Goal: Find specific page/section: Find specific page/section

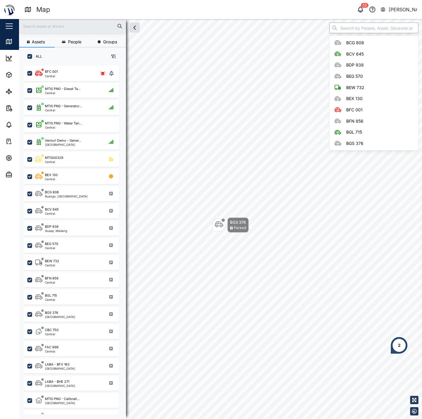
click at [374, 24] on input "search" at bounding box center [373, 28] width 89 height 11
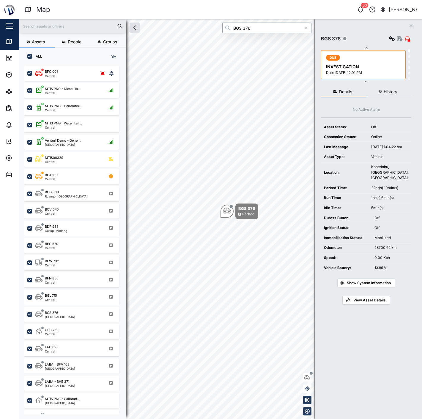
type input "BGS 376"
click at [387, 91] on span "History" at bounding box center [390, 92] width 14 height 4
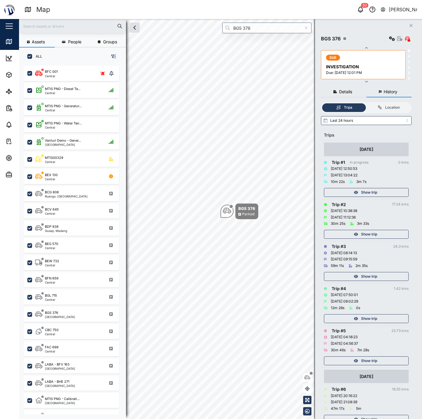
click at [380, 188] on div "Show trip" at bounding box center [365, 192] width 77 height 8
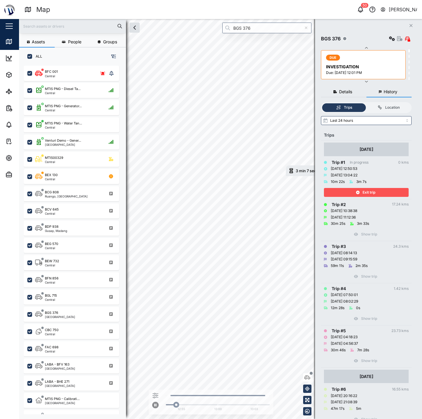
click at [380, 188] on div "Exit trip" at bounding box center [365, 192] width 77 height 8
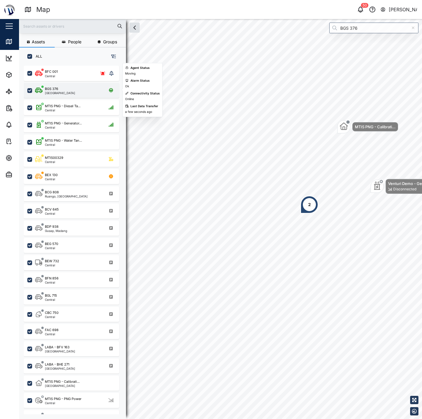
click at [78, 91] on div "BGS 376 Port Moresby" at bounding box center [75, 90] width 80 height 8
